Goal: Task Accomplishment & Management: Use online tool/utility

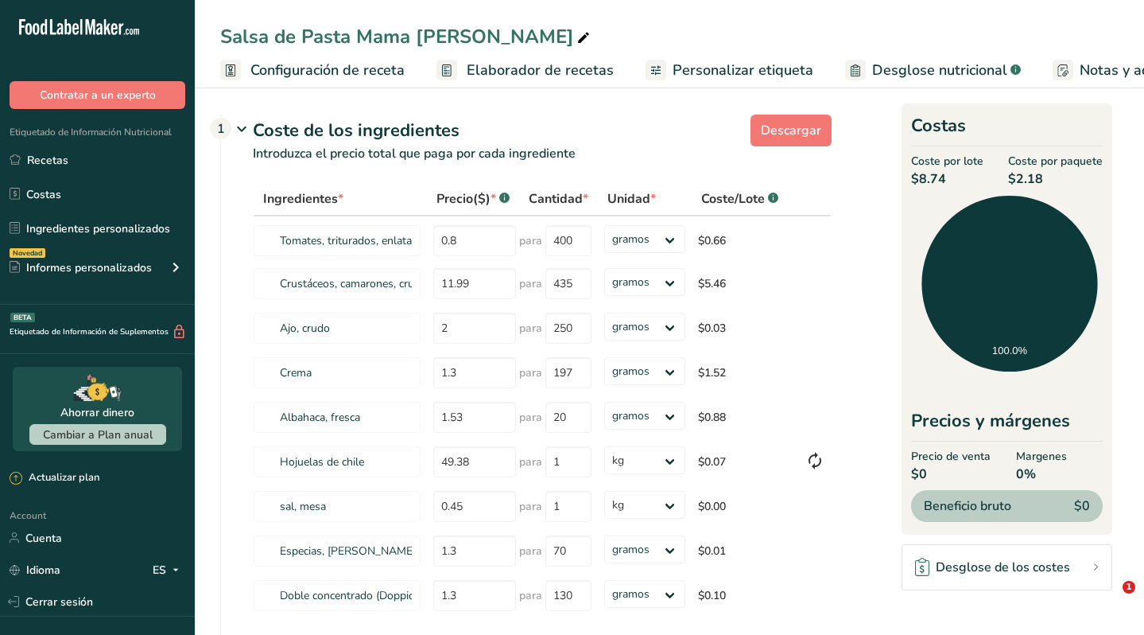
select select "1"
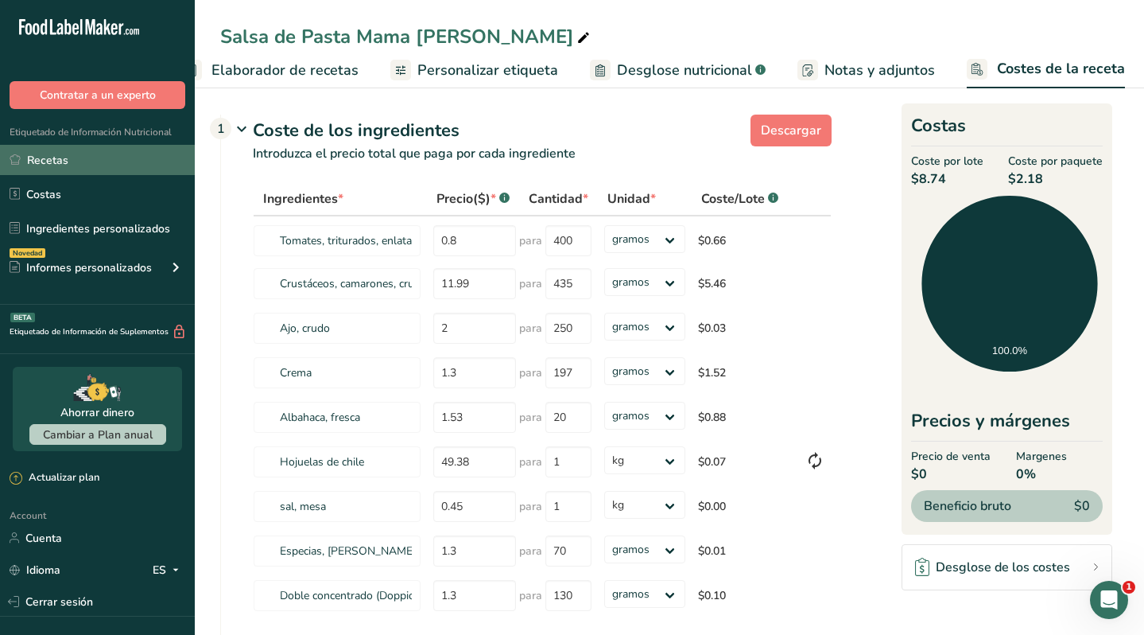
click at [89, 157] on link "Recetas" at bounding box center [97, 160] width 195 height 30
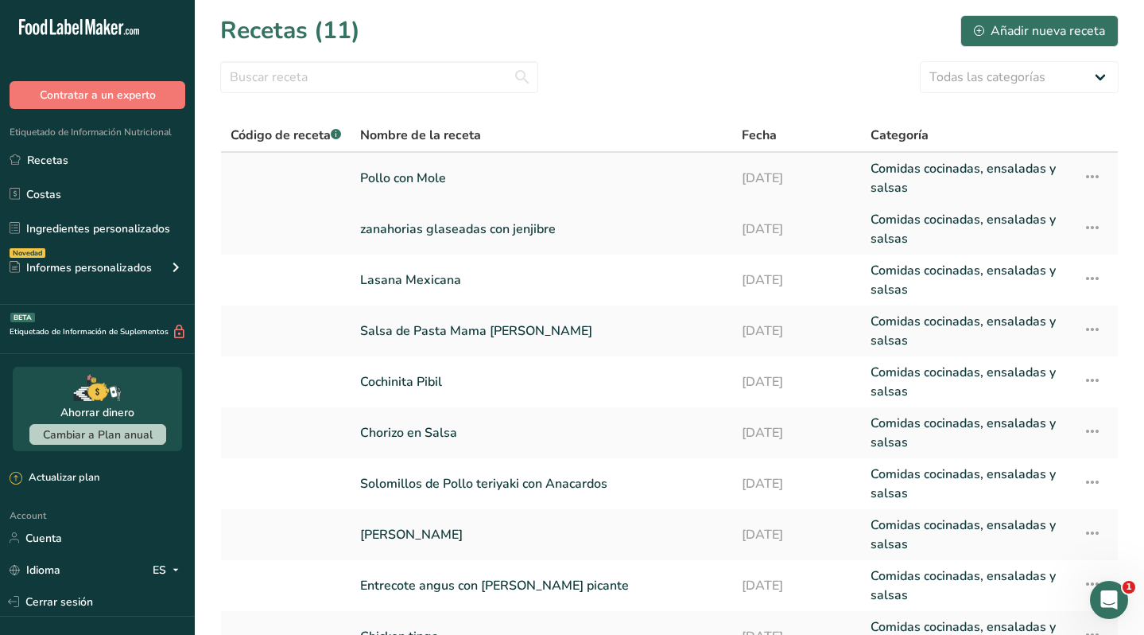
click at [689, 177] on link "Pollo con Mole" at bounding box center [541, 178] width 363 height 38
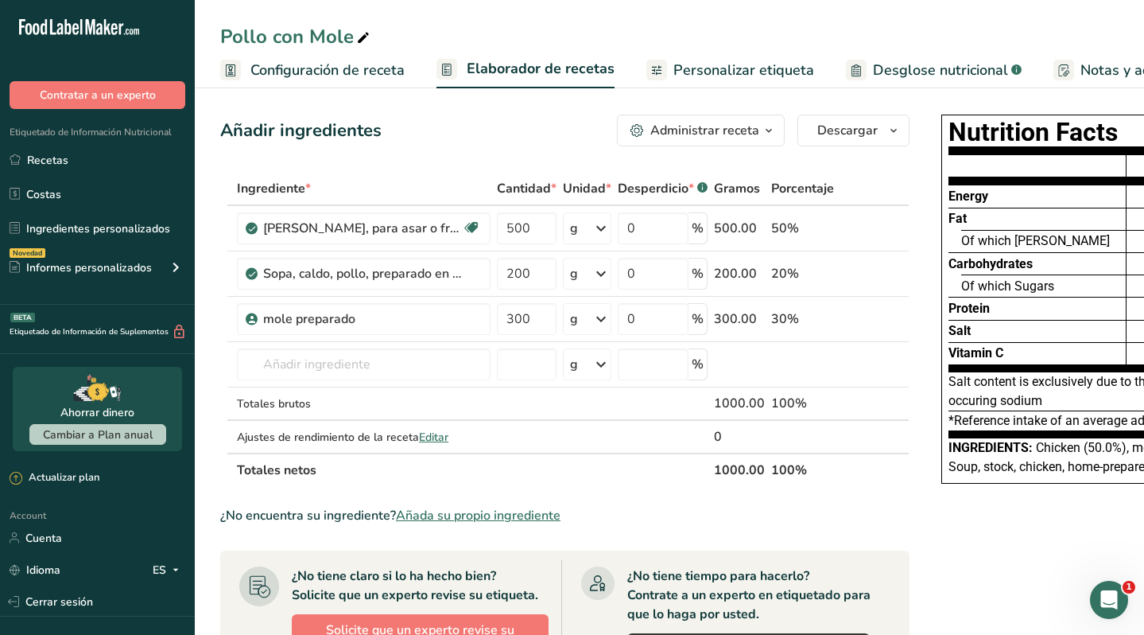
scroll to position [0, 256]
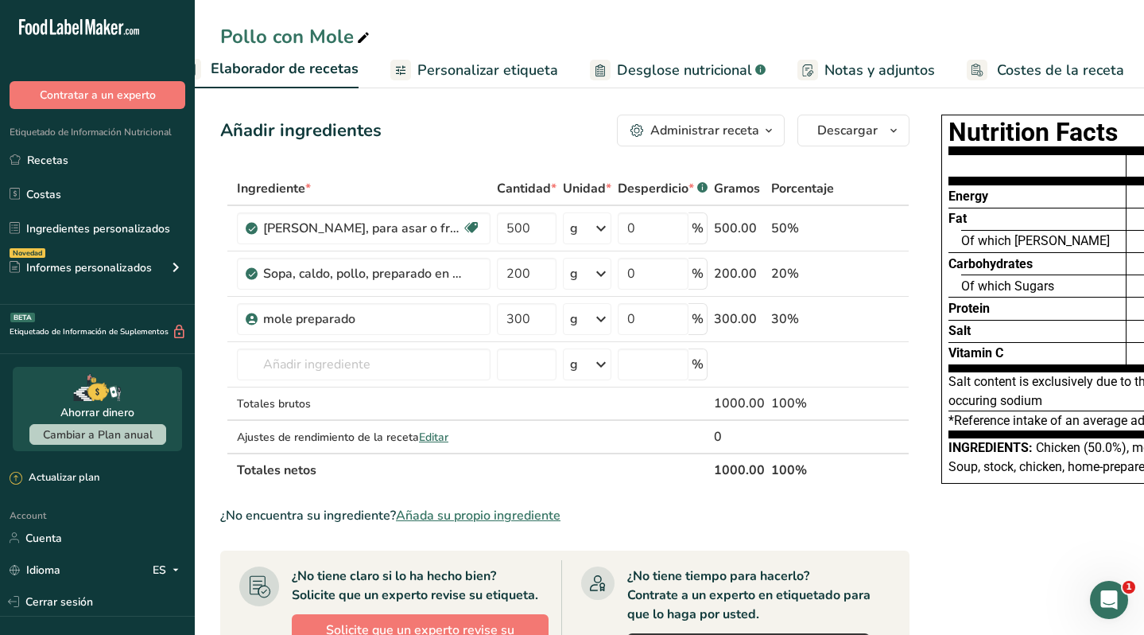
click at [1044, 67] on span "Costes de la receta" at bounding box center [1060, 70] width 127 height 21
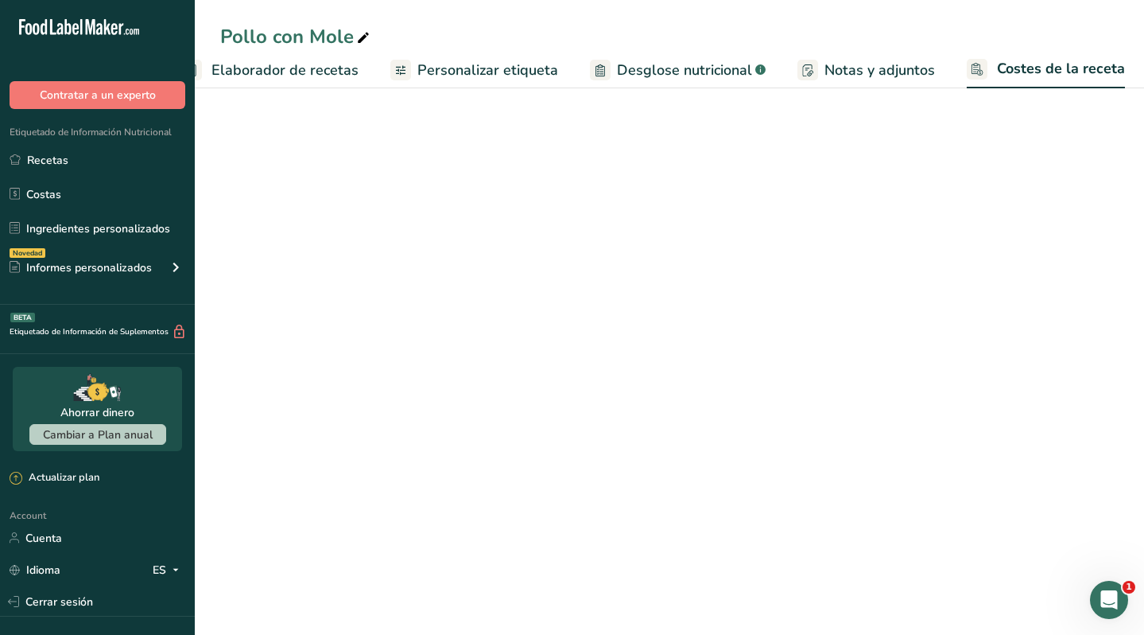
select select "1"
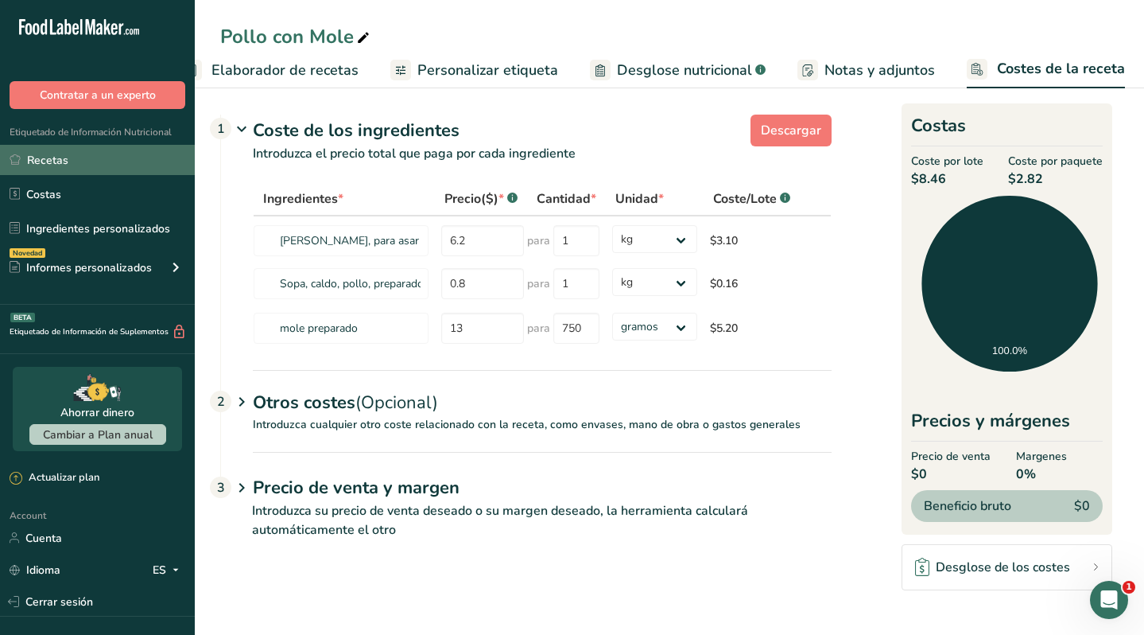
click at [97, 153] on link "Recetas" at bounding box center [97, 160] width 195 height 30
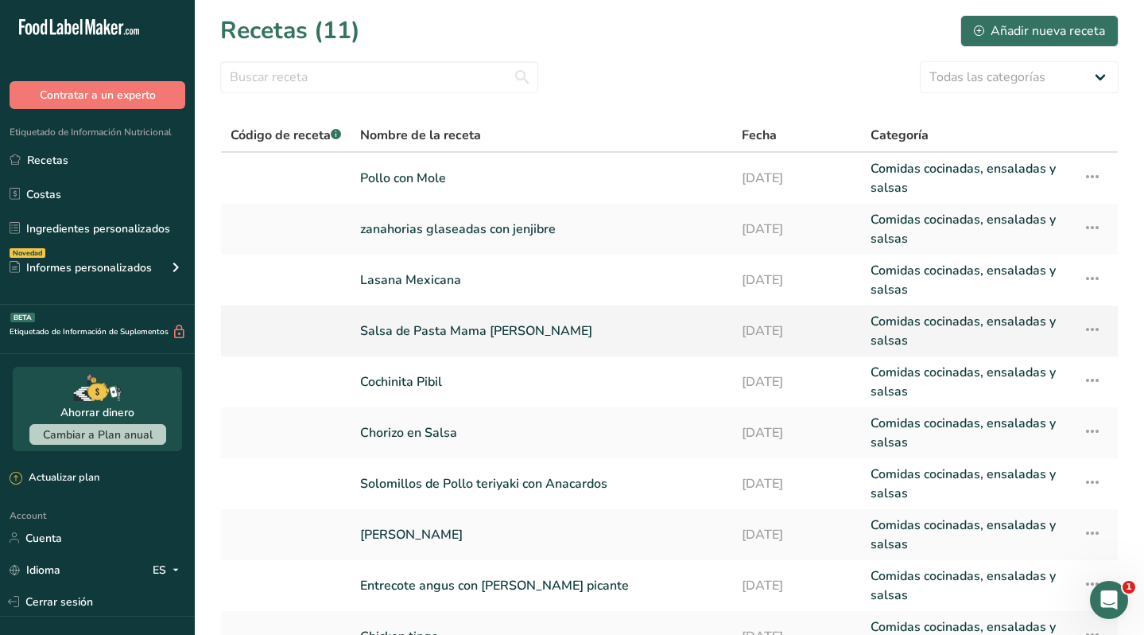
click at [445, 333] on link "Salsa de Pasta Mama [PERSON_NAME]" at bounding box center [541, 331] width 363 height 38
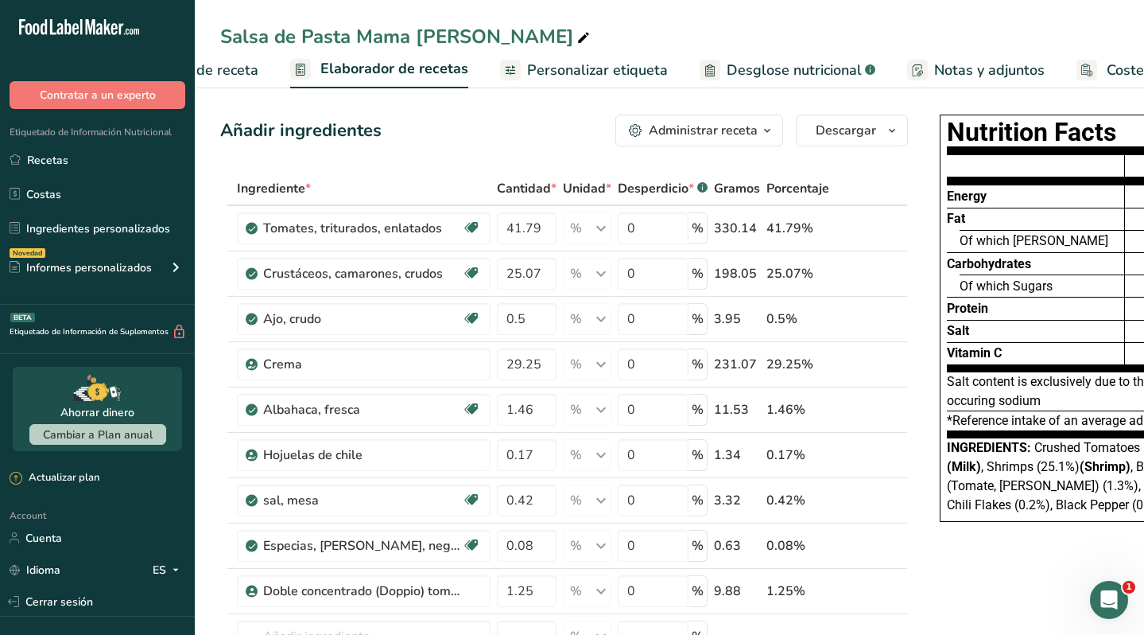
scroll to position [0, 256]
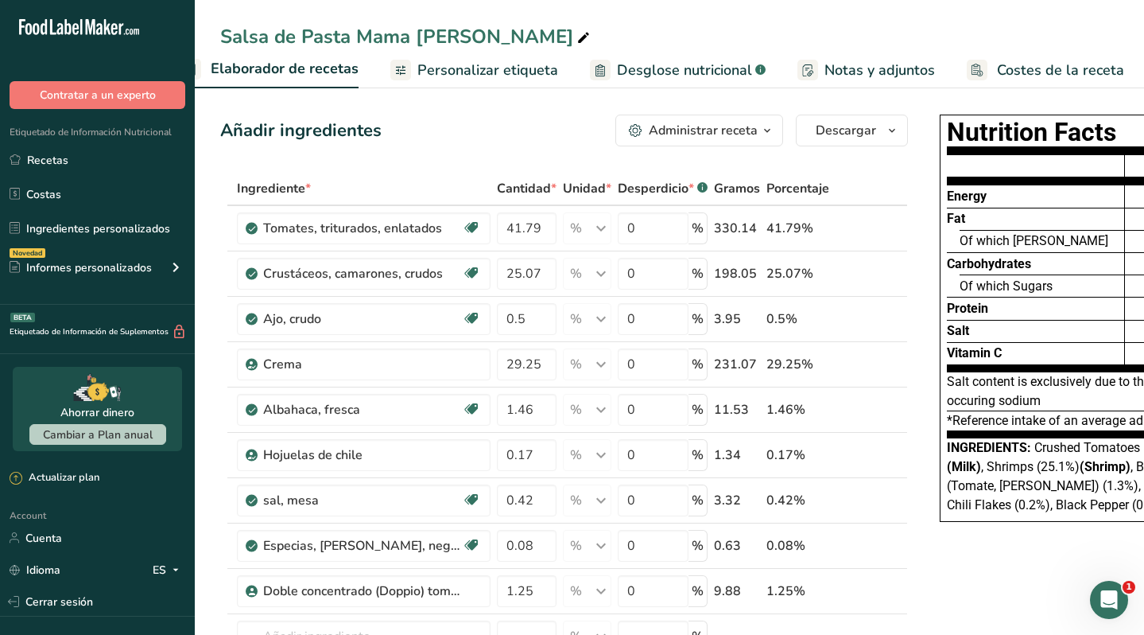
click at [1067, 59] on link "Costes de la receta" at bounding box center [1045, 70] width 157 height 36
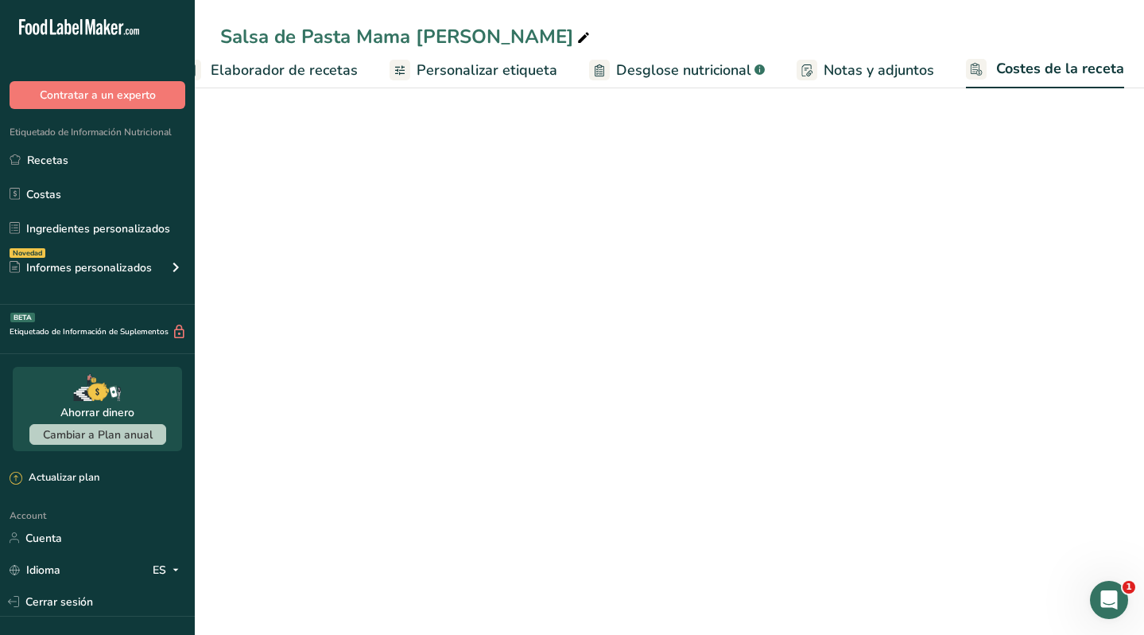
scroll to position [0, 255]
select select "1"
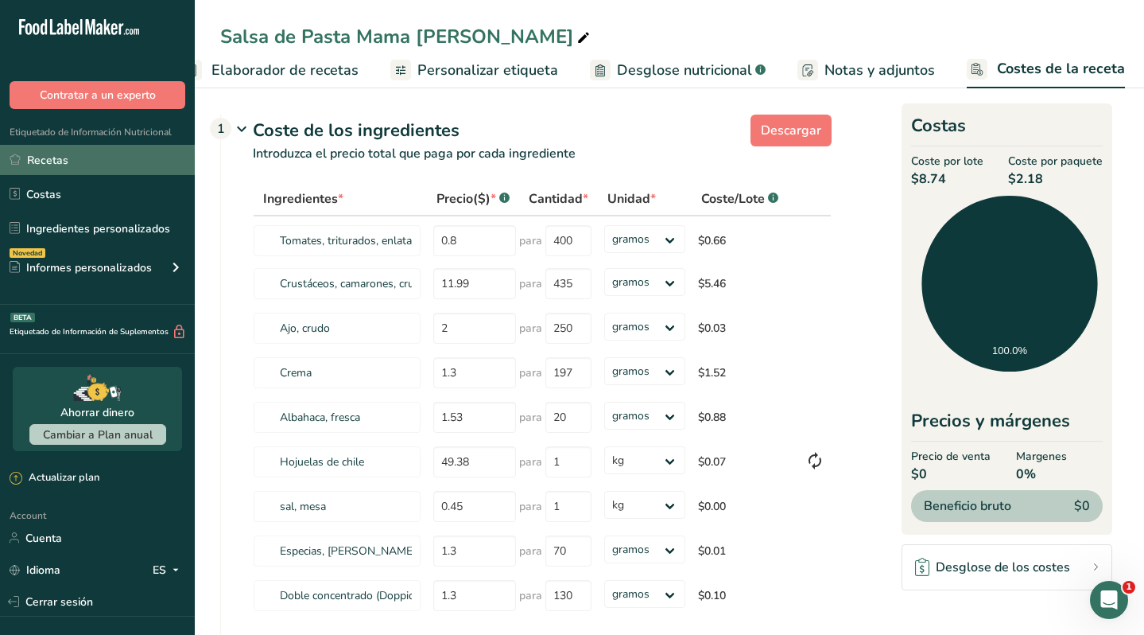
click at [71, 162] on link "Recetas" at bounding box center [97, 160] width 195 height 30
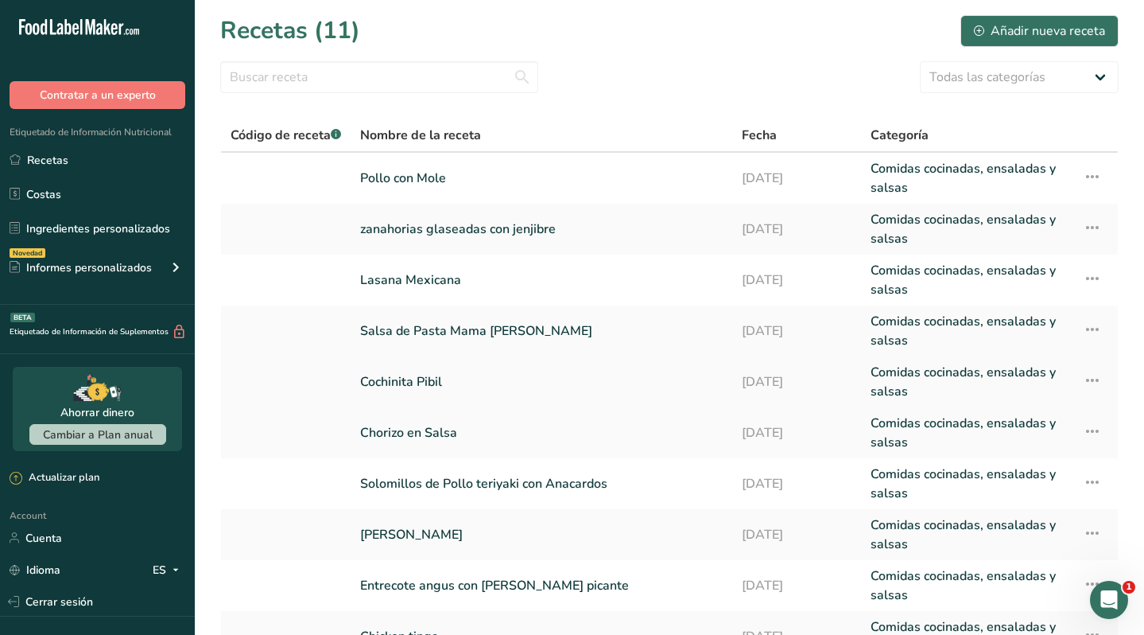
click at [415, 375] on link "Cochinita Pibil" at bounding box center [541, 382] width 363 height 38
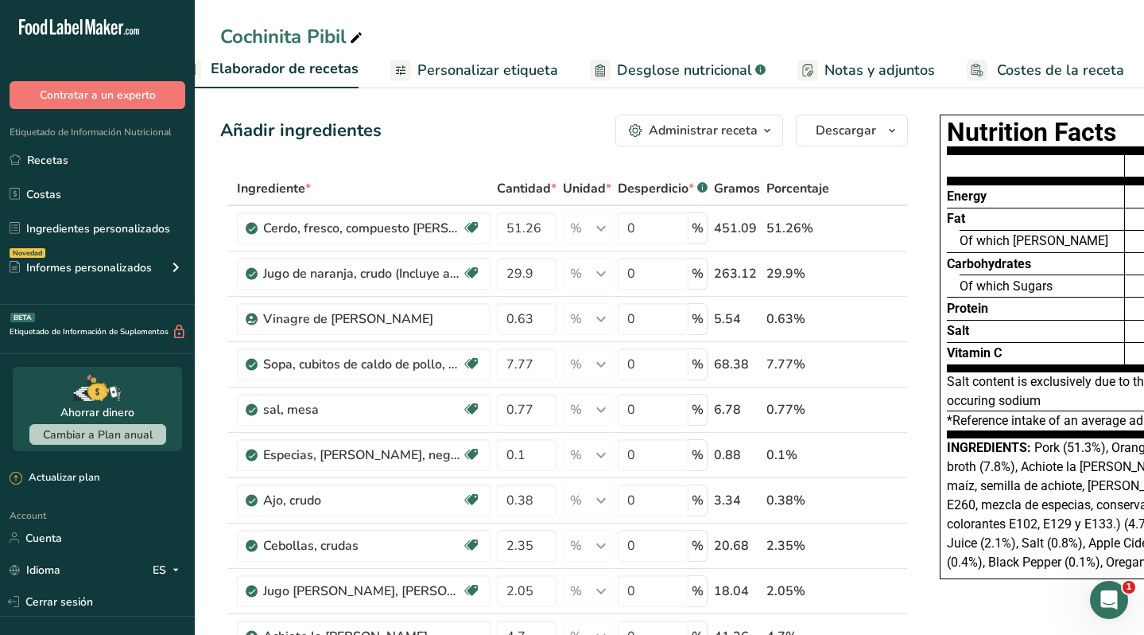
click at [1045, 73] on span "Costes de la receta" at bounding box center [1060, 70] width 127 height 21
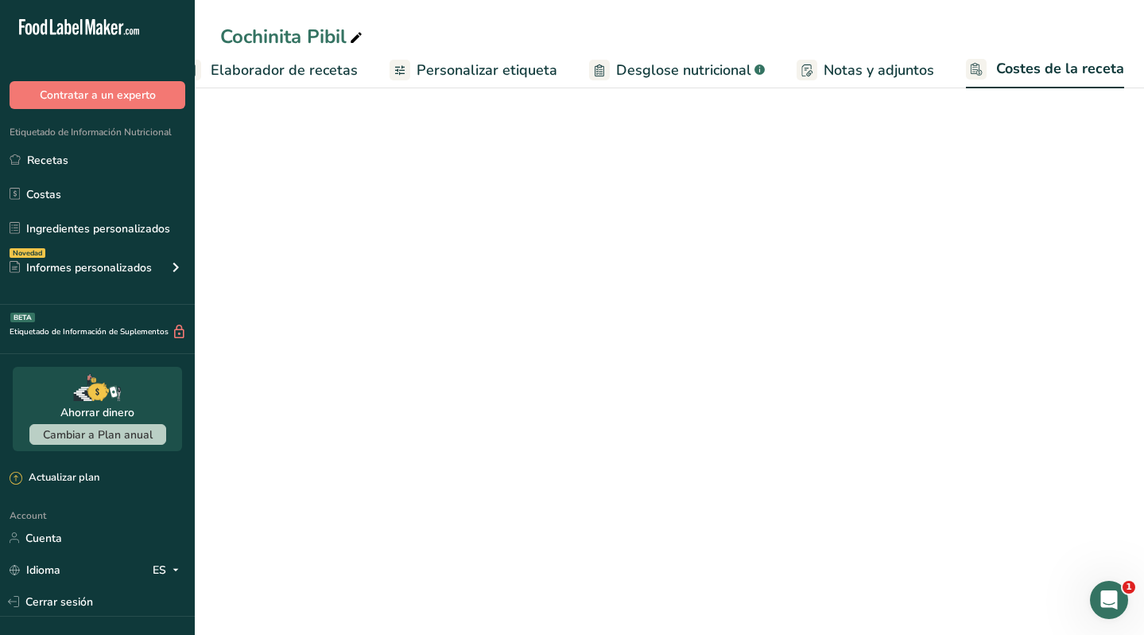
scroll to position [0, 255]
select select "1"
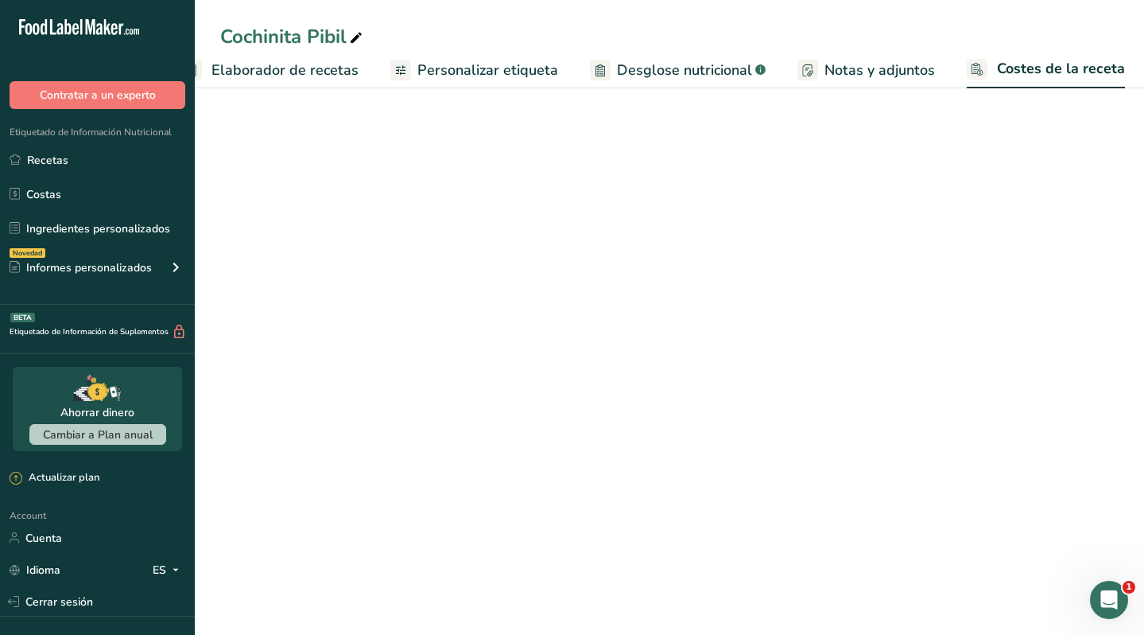
select select "1"
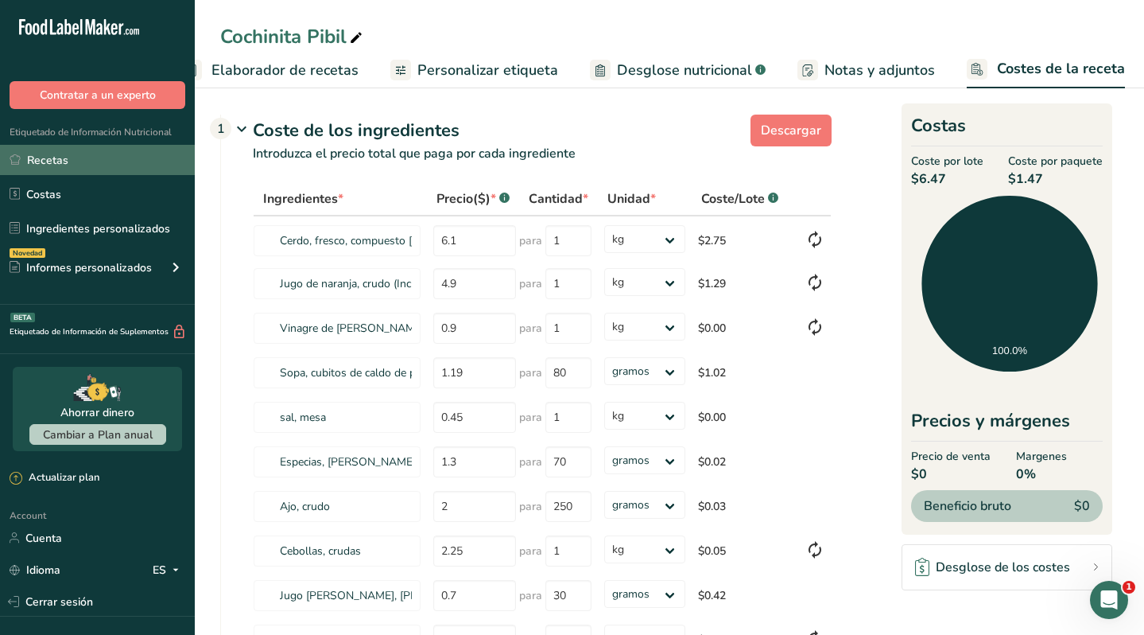
click at [83, 157] on link "Recetas" at bounding box center [97, 160] width 195 height 30
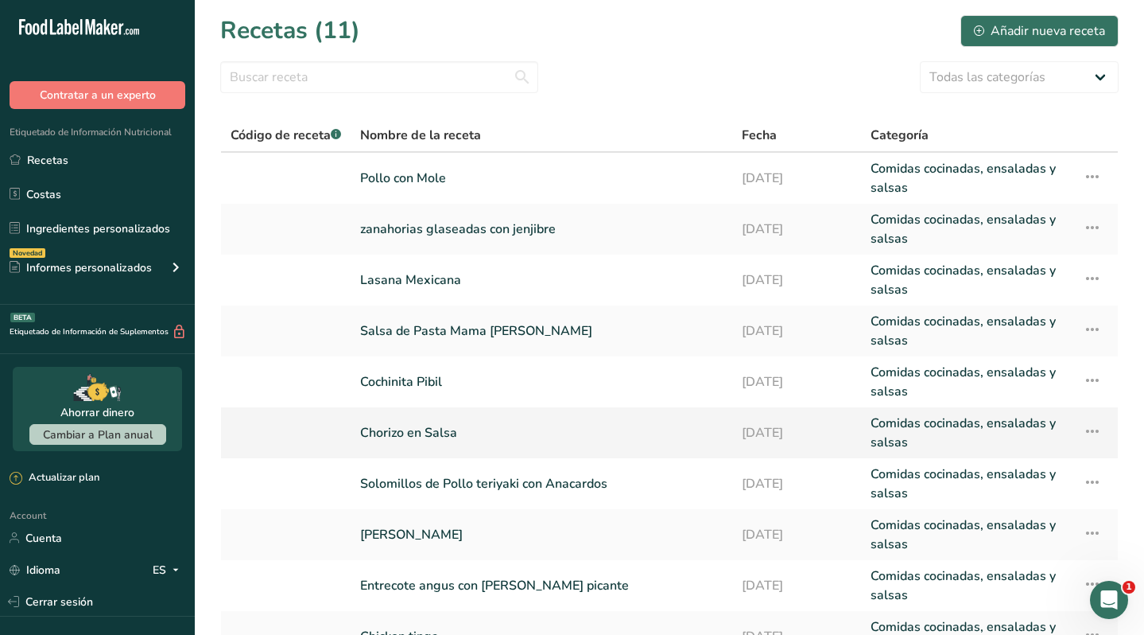
click at [444, 433] on link "Chorizo en Salsa" at bounding box center [541, 433] width 363 height 38
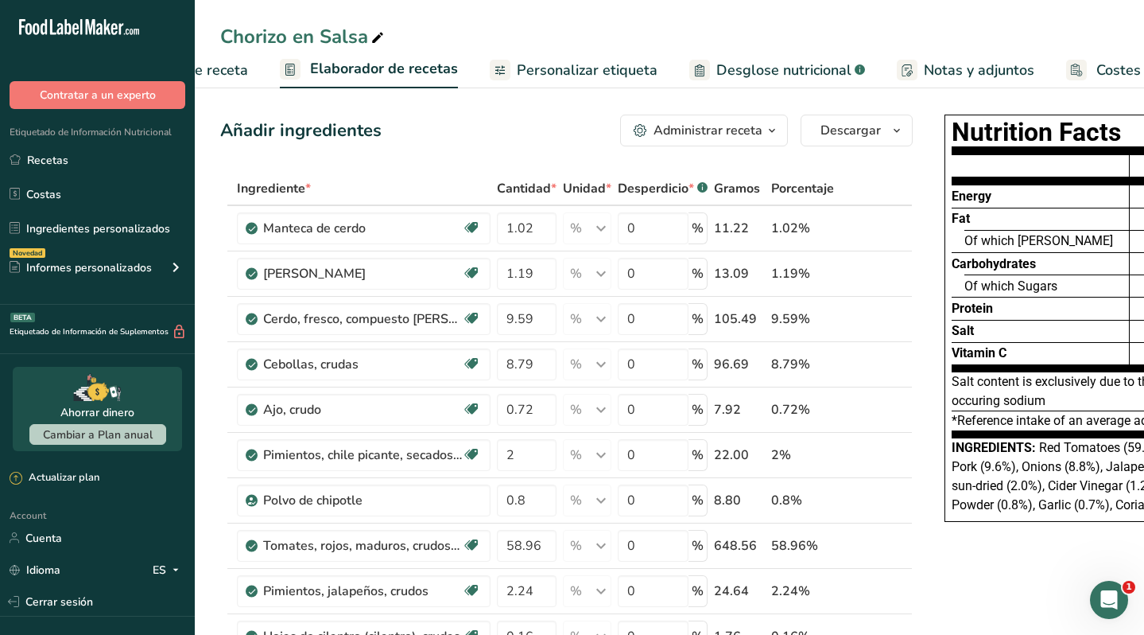
scroll to position [0, 256]
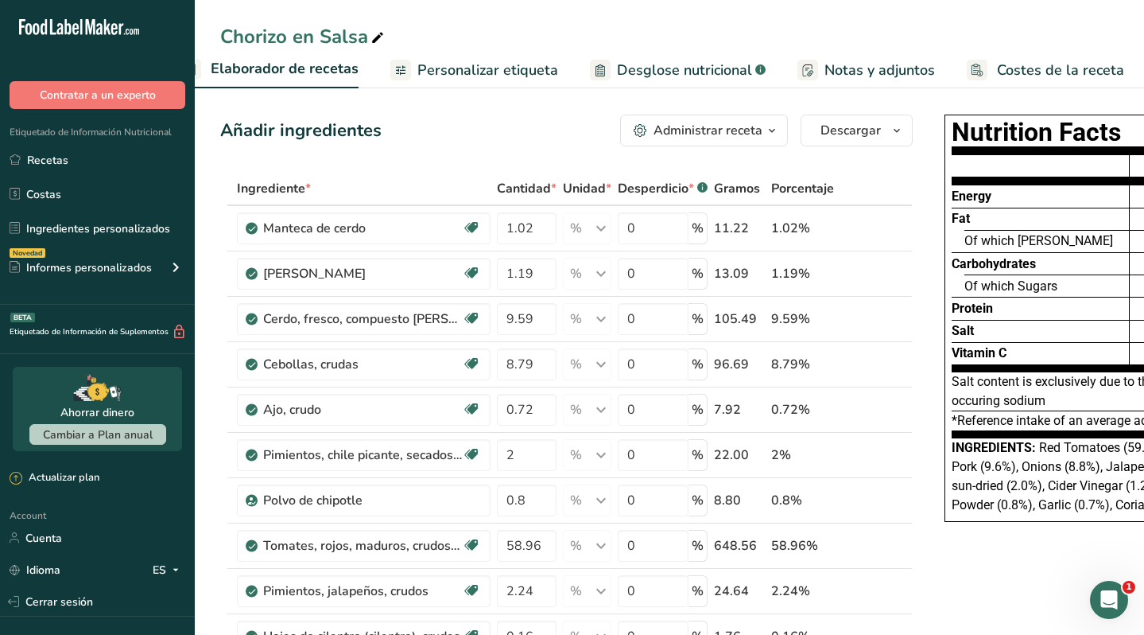
click at [1003, 75] on span "Costes de la receta" at bounding box center [1060, 70] width 127 height 21
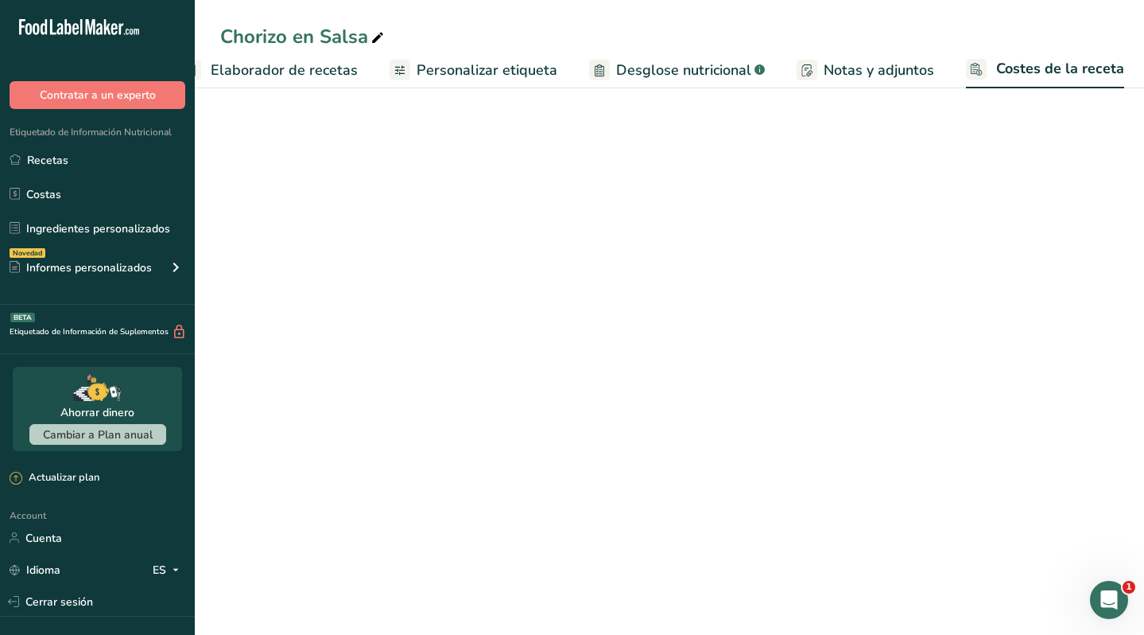
scroll to position [0, 255]
select select "1"
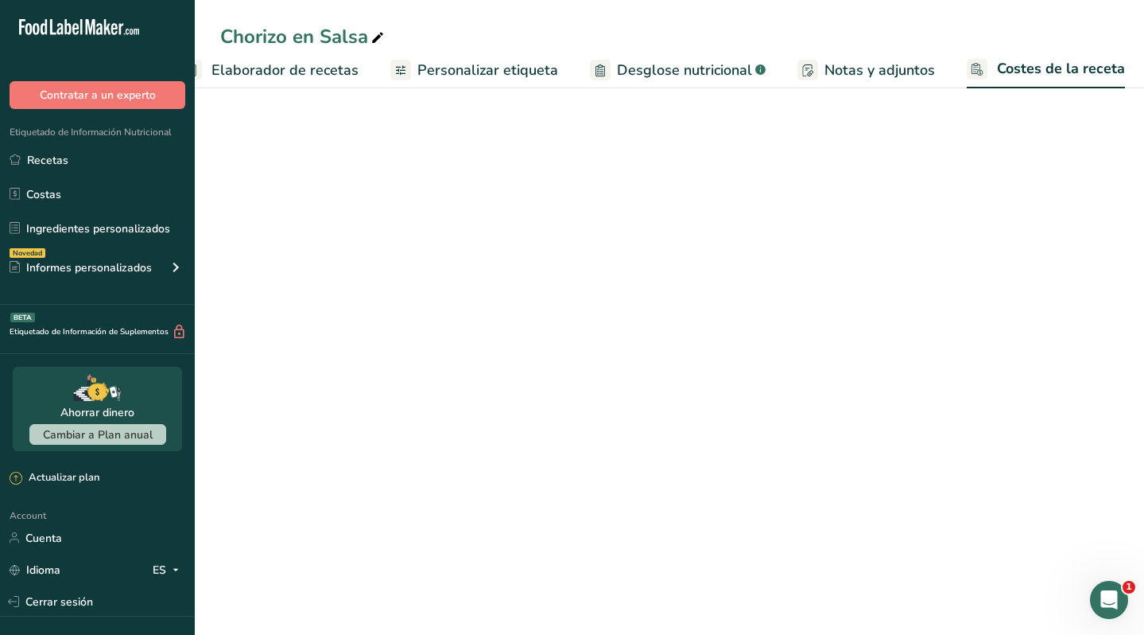
select select "1"
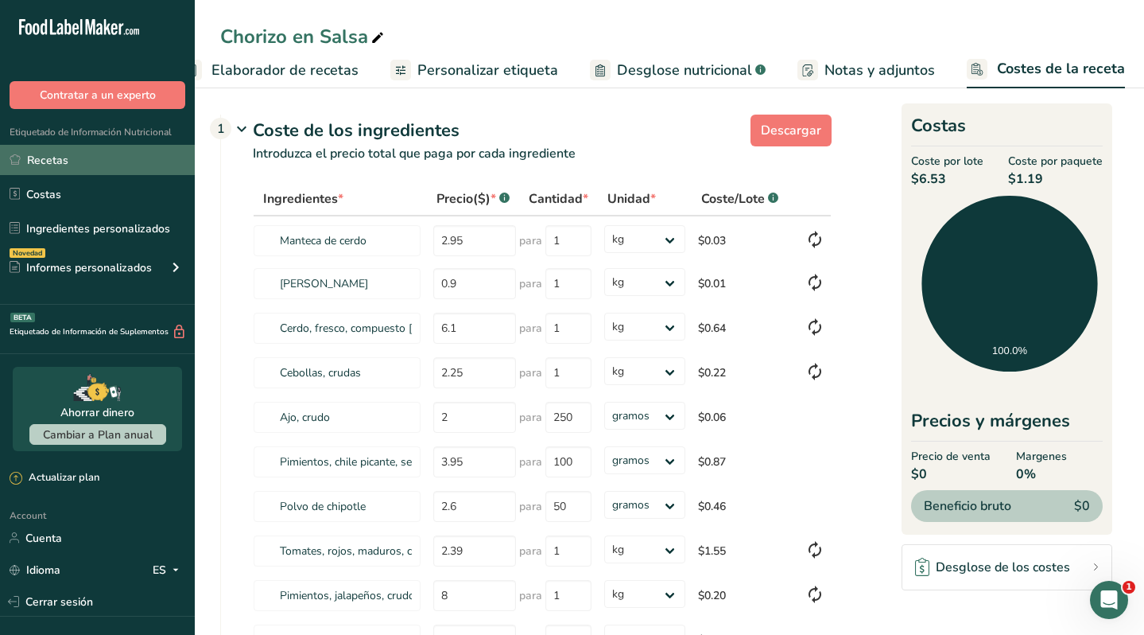
click at [106, 158] on link "Recetas" at bounding box center [97, 160] width 195 height 30
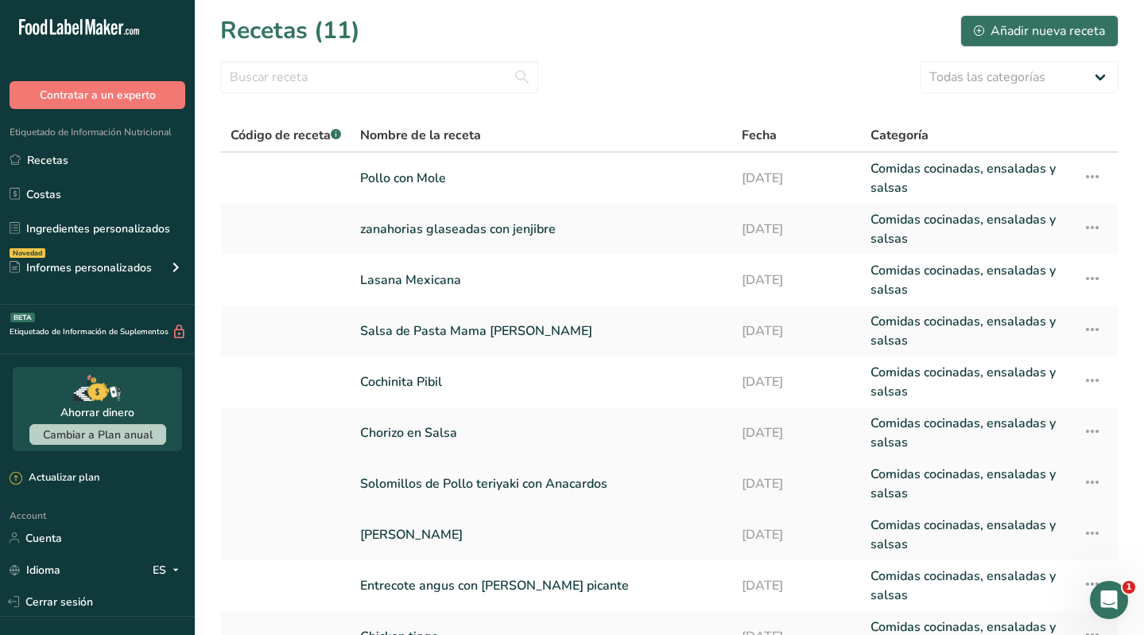
click at [483, 478] on link "Solomillos de Pollo teriyaki con Anacardos" at bounding box center [541, 483] width 363 height 38
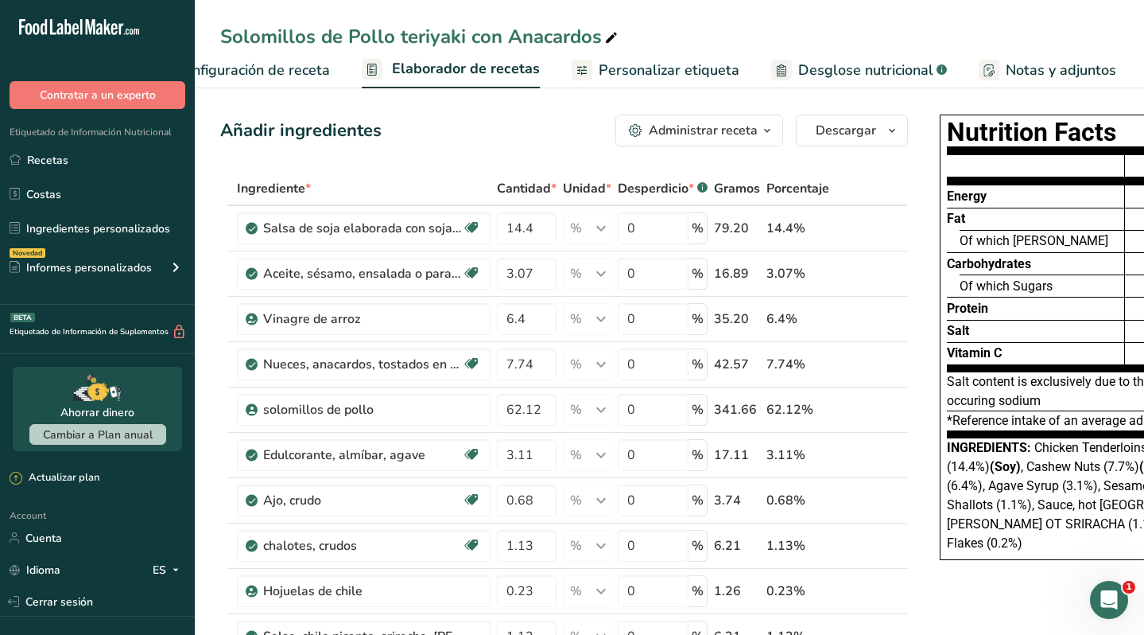
scroll to position [0, 256]
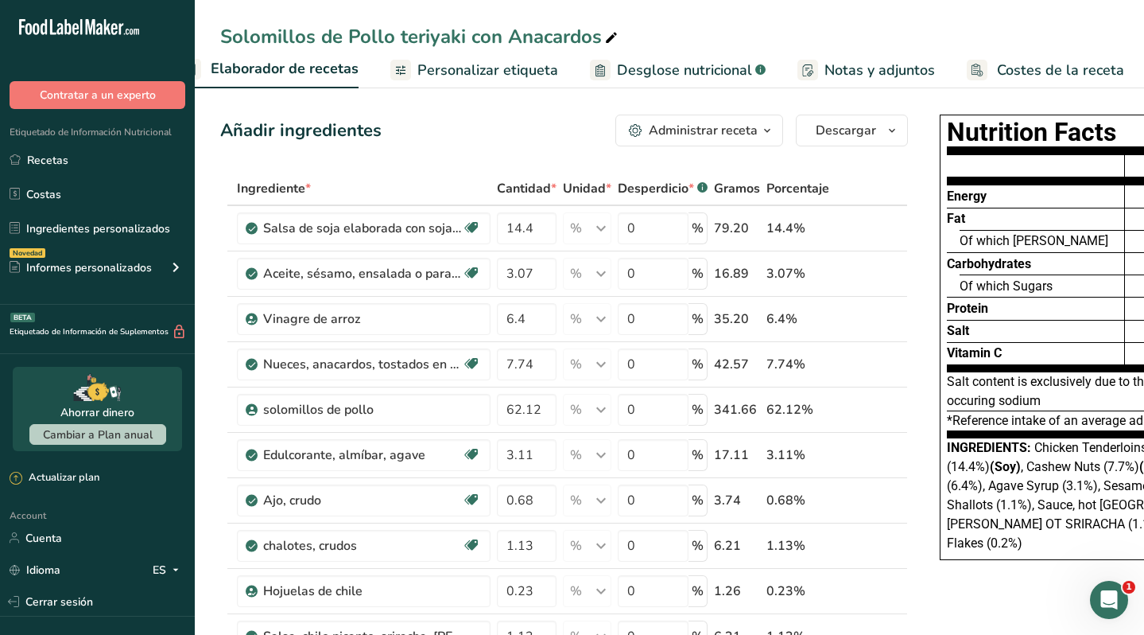
click at [1004, 72] on span "Costes de la receta" at bounding box center [1060, 70] width 127 height 21
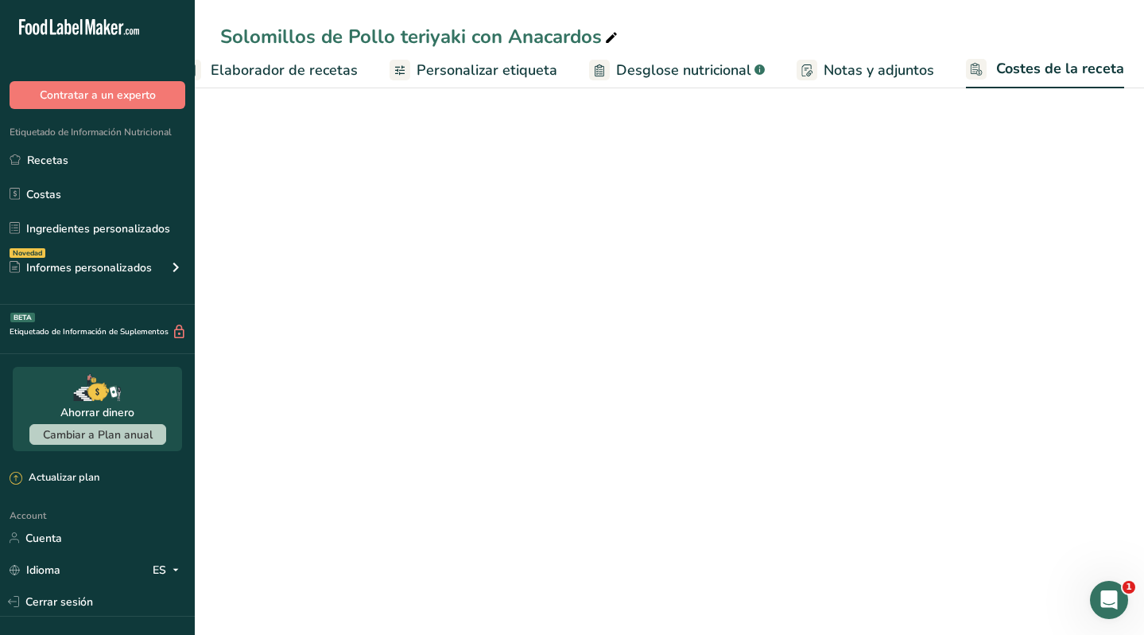
scroll to position [0, 255]
select select "1"
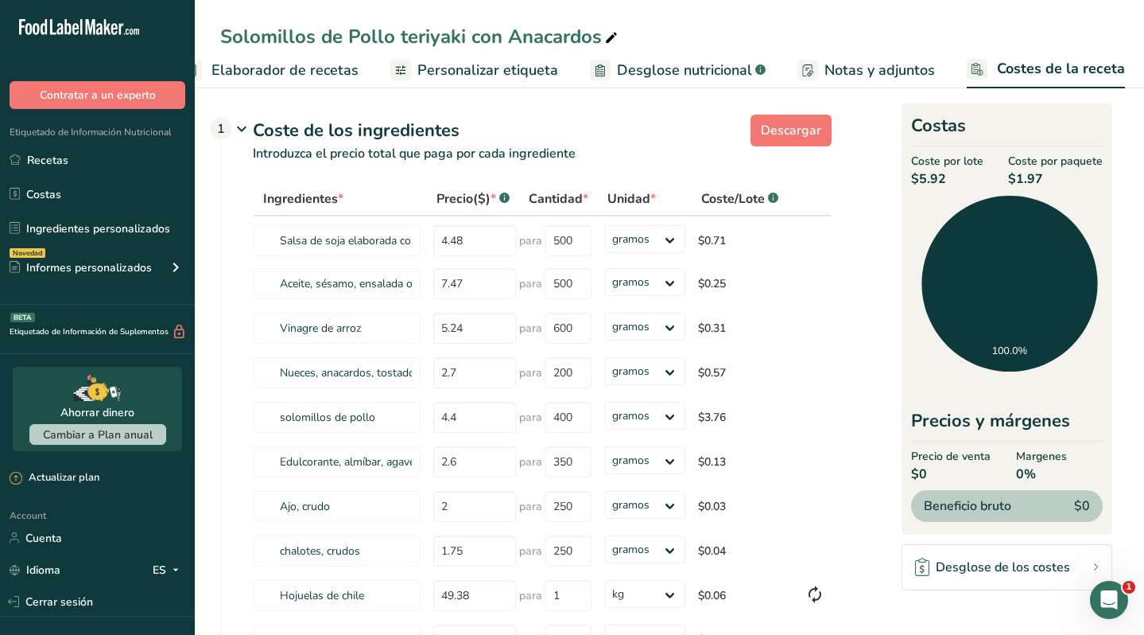
click at [95, 178] on ul "Recetas Costas Ingredientes personalizados Novedad Informes personalizados Etiq…" at bounding box center [97, 216] width 195 height 142
click at [87, 165] on link "Recetas" at bounding box center [97, 160] width 195 height 30
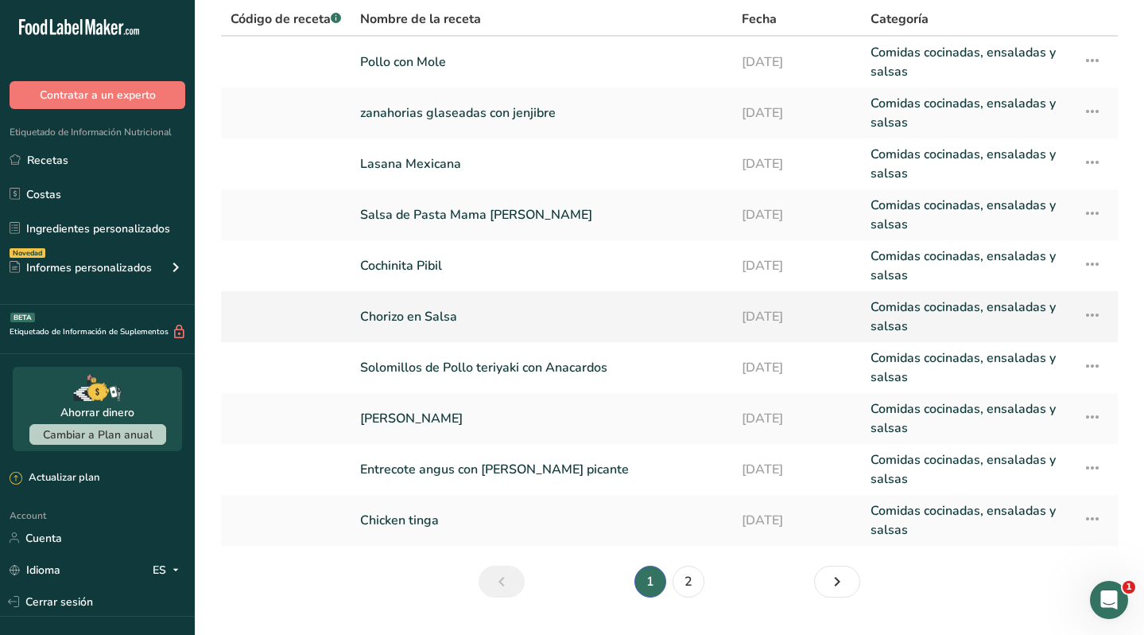
scroll to position [123, 0]
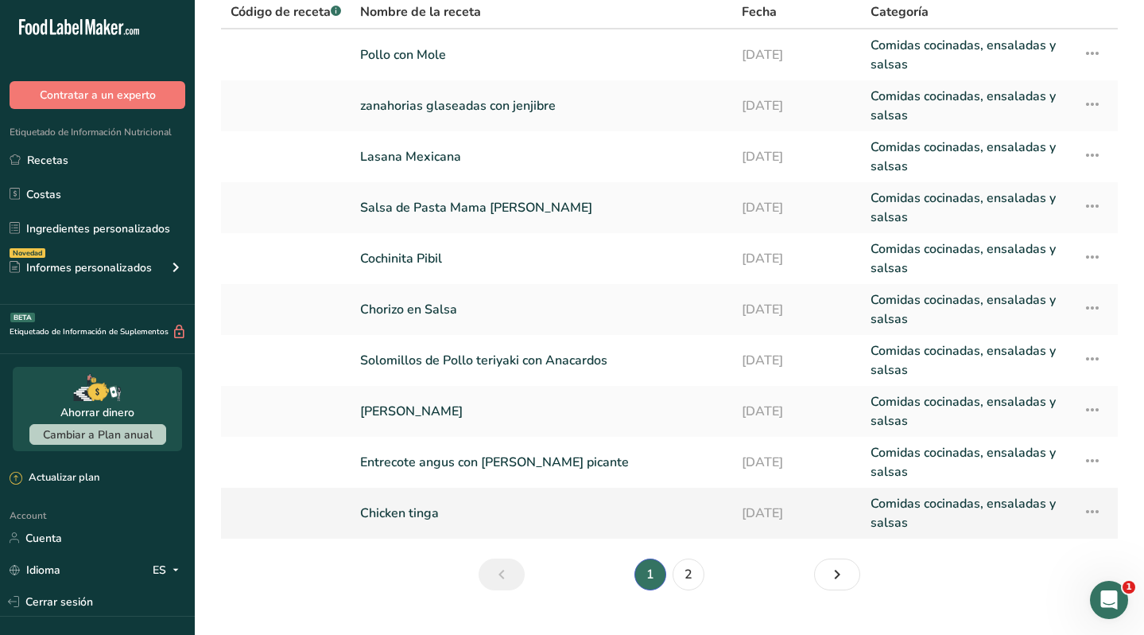
click at [477, 515] on link "Chicken tinga" at bounding box center [541, 513] width 363 height 38
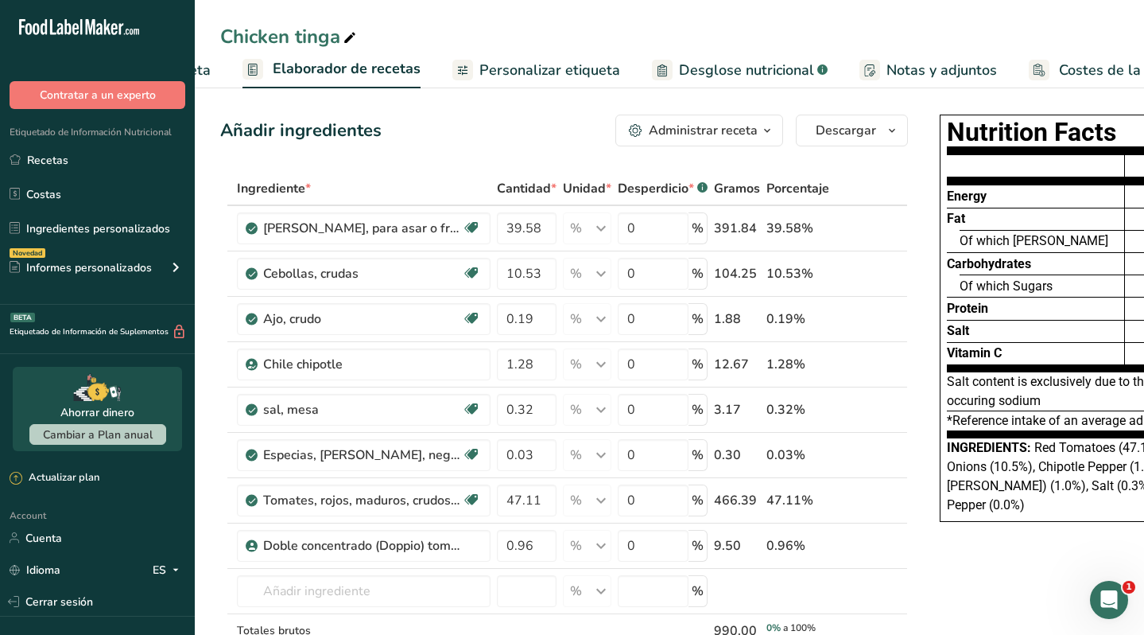
scroll to position [0, 256]
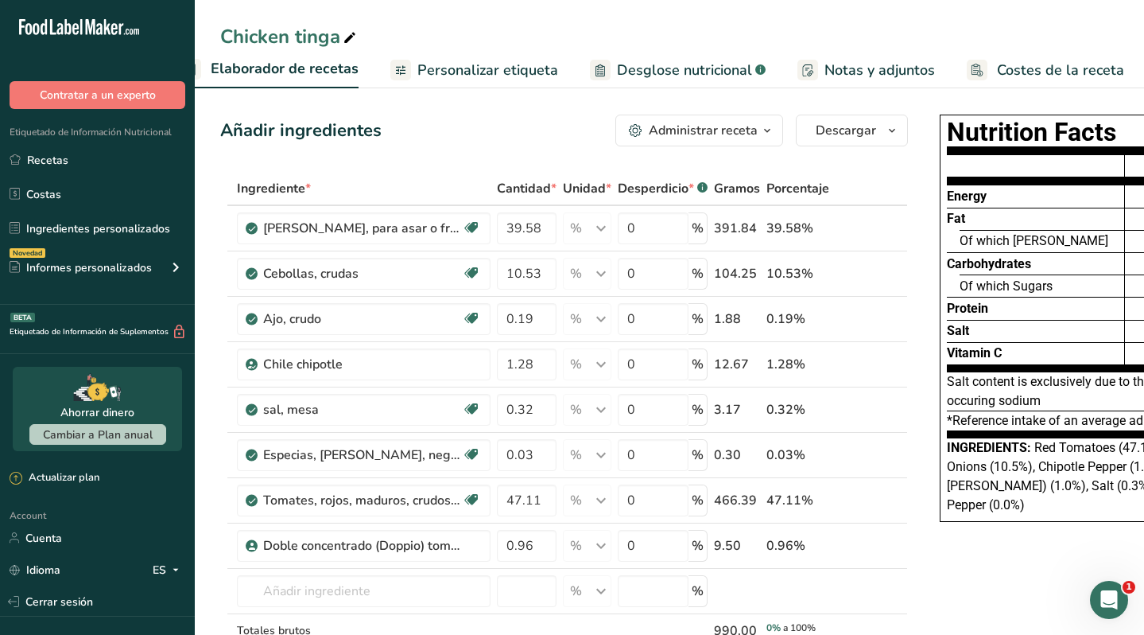
click at [1051, 68] on span "Costes de la receta" at bounding box center [1060, 70] width 127 height 21
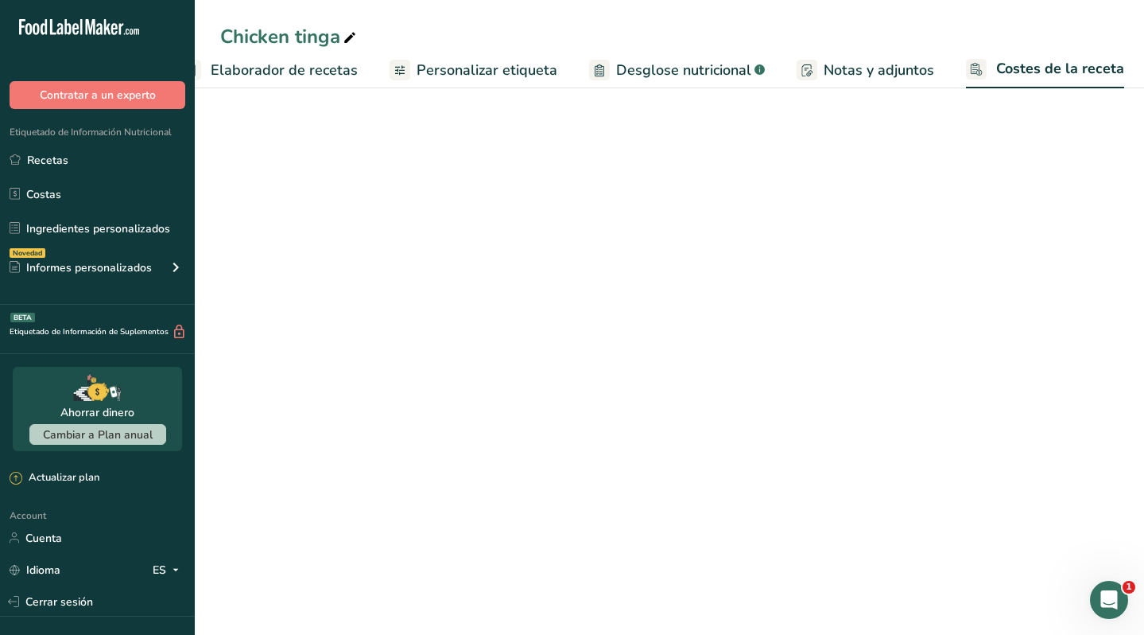
scroll to position [0, 255]
select select "1"
